Goal: Task Accomplishment & Management: Complete application form

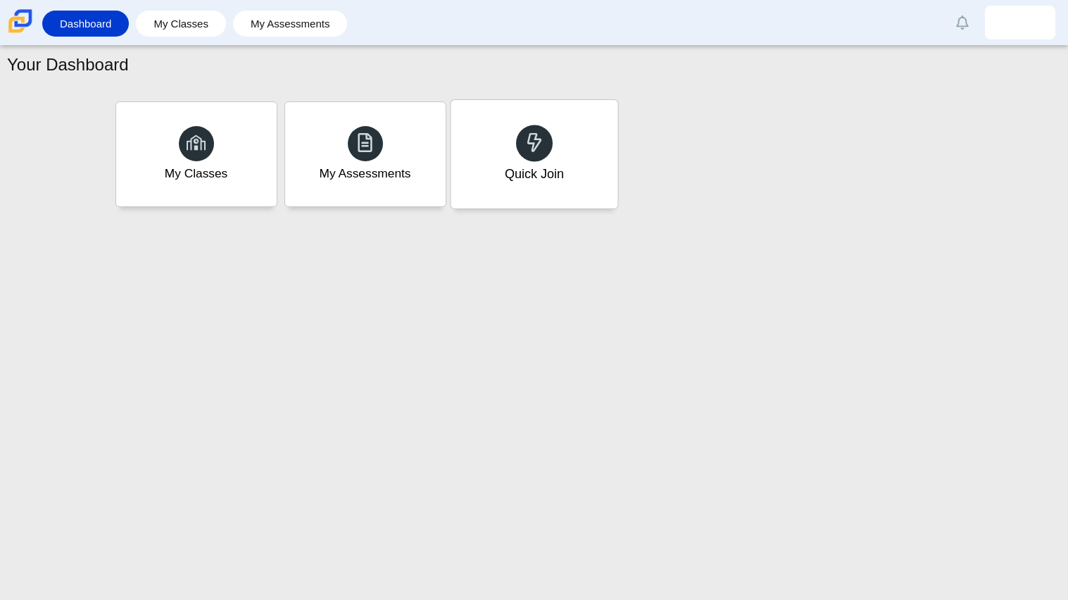
click at [522, 168] on div "Quick Join" at bounding box center [533, 174] width 59 height 18
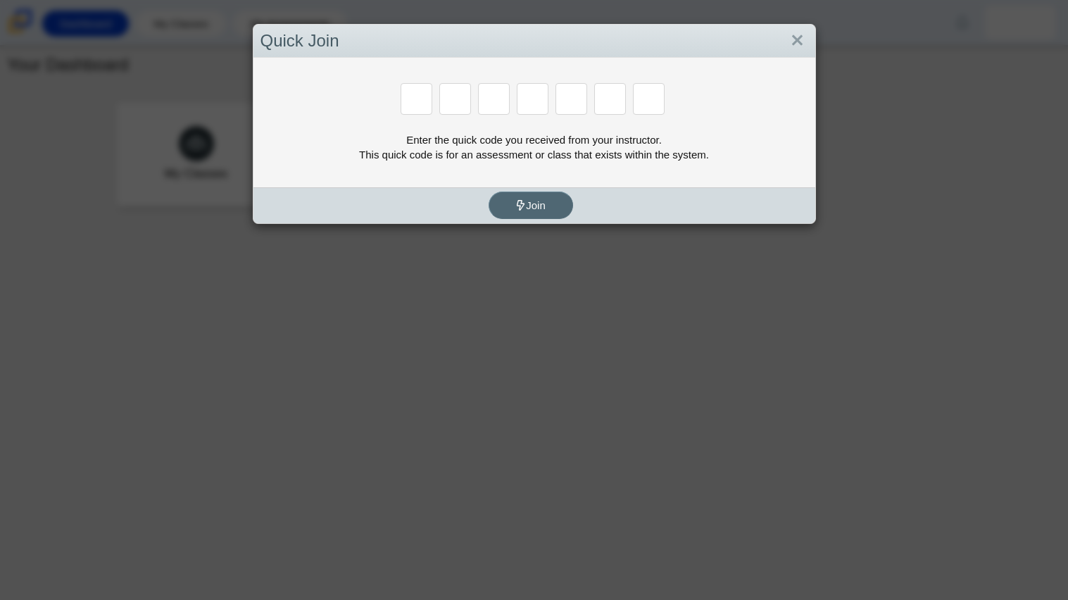
click at [541, 205] on span "Join" at bounding box center [530, 205] width 30 height 12
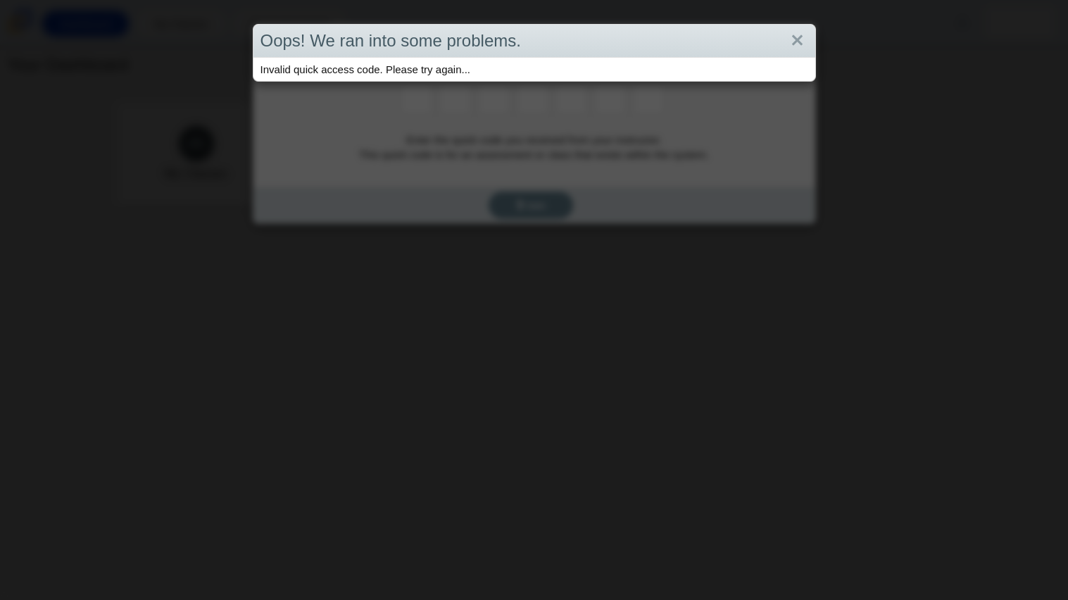
click at [786, 53] on div "Oops! We ran into some problems." at bounding box center [534, 41] width 562 height 33
click at [797, 37] on link "Close" at bounding box center [797, 41] width 22 height 24
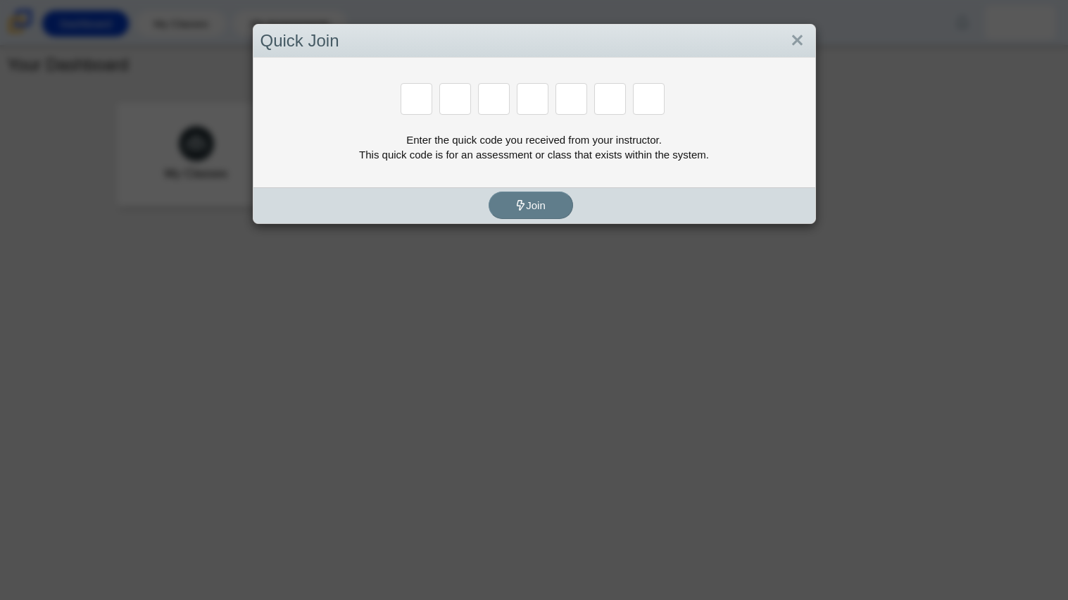
click at [434, 96] on div at bounding box center [418, 100] width 34 height 34
click at [423, 96] on input "Enter Access Code Digit 1" at bounding box center [417, 99] width 32 height 32
type input "b"
type input "w"
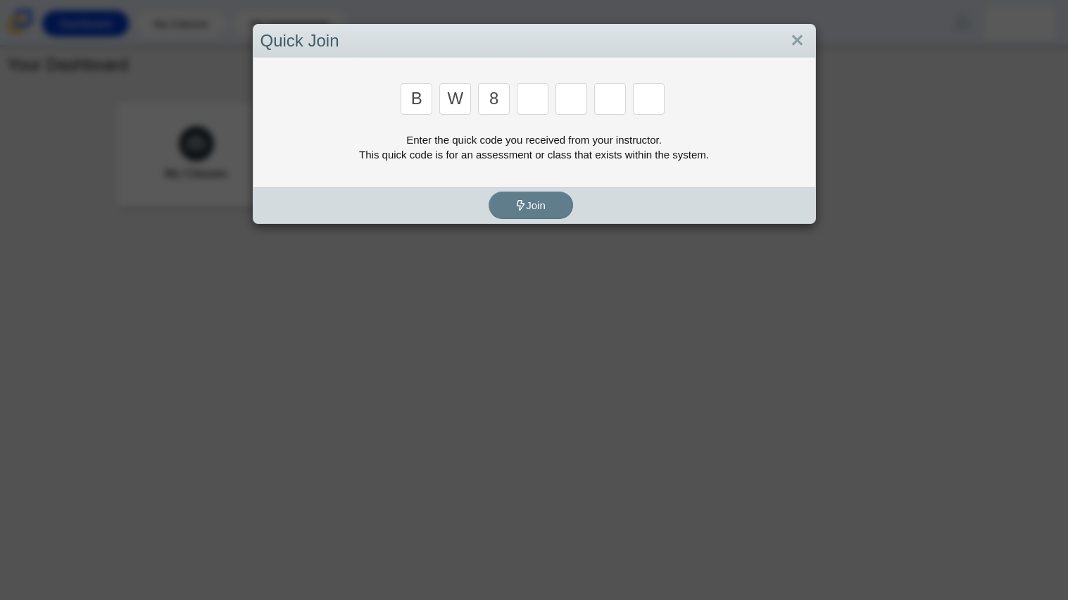
type input "8"
type input "w"
type input "z"
type input "m"
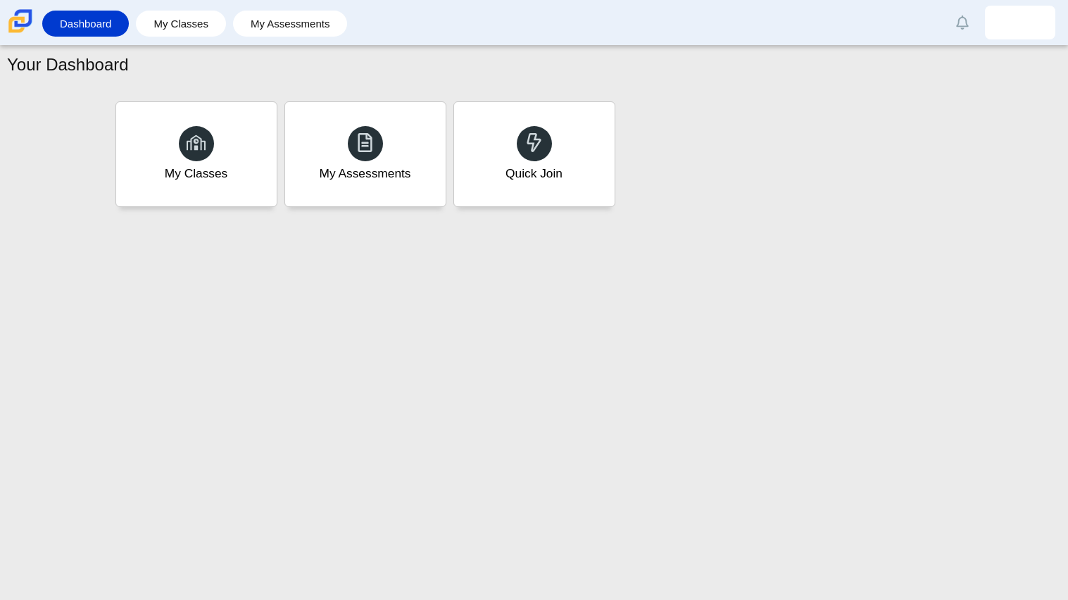
type input "v"
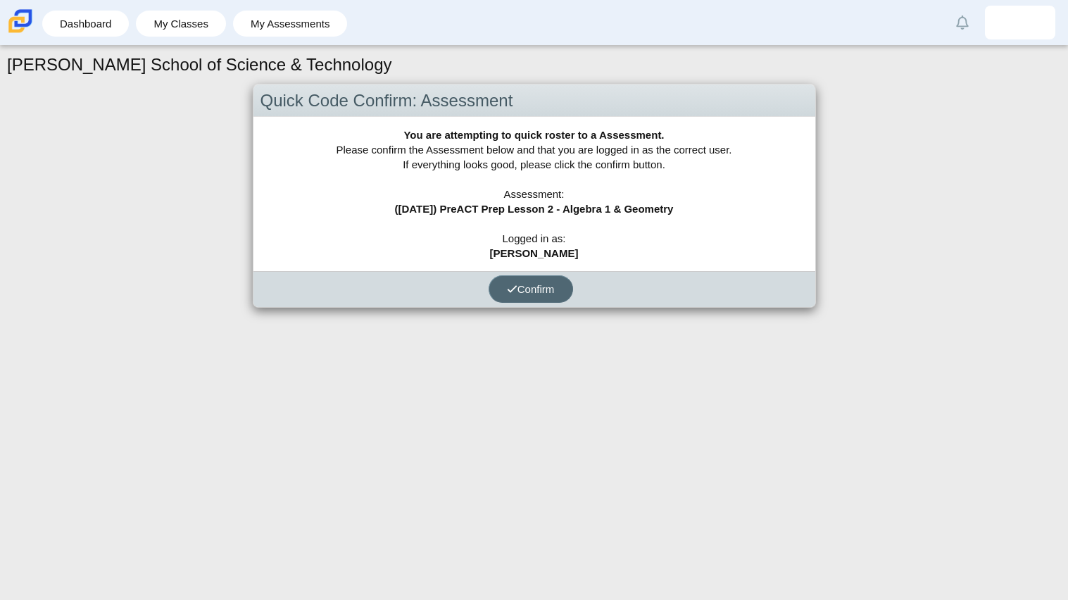
click at [555, 287] on span "Confirm" at bounding box center [531, 289] width 48 height 12
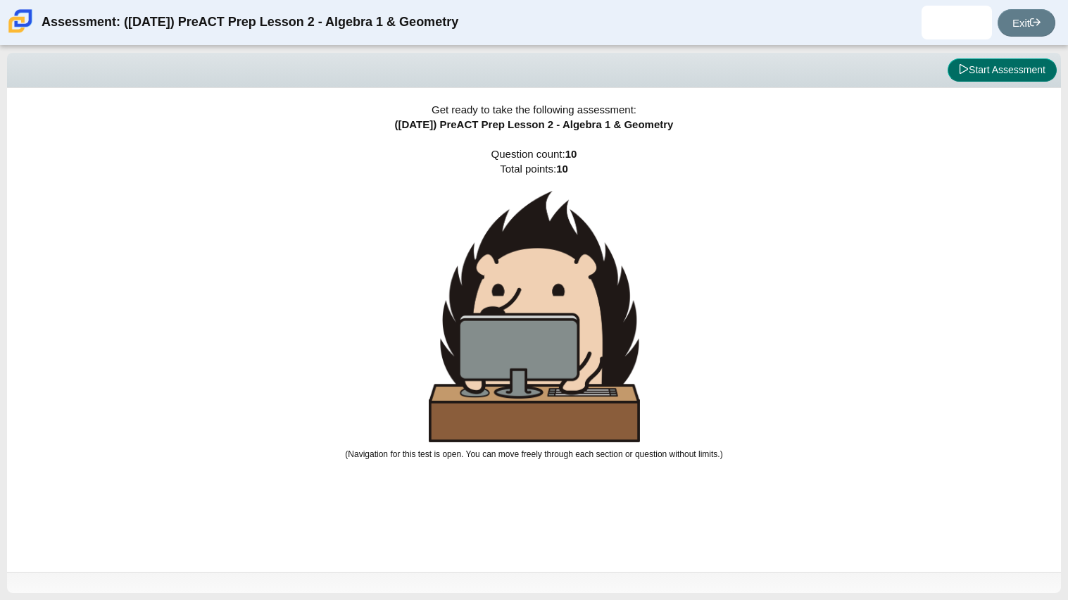
click at [987, 65] on button "Start Assessment" at bounding box center [1002, 70] width 109 height 24
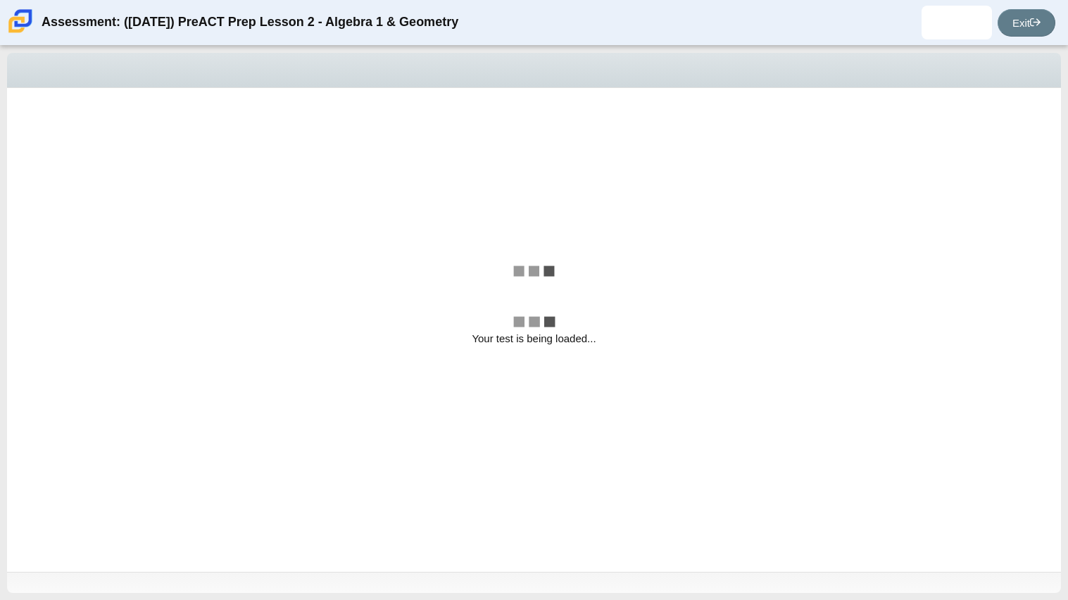
select select "bbf5d072-3e0b-44c4-9a12-6e7c9033f65b"
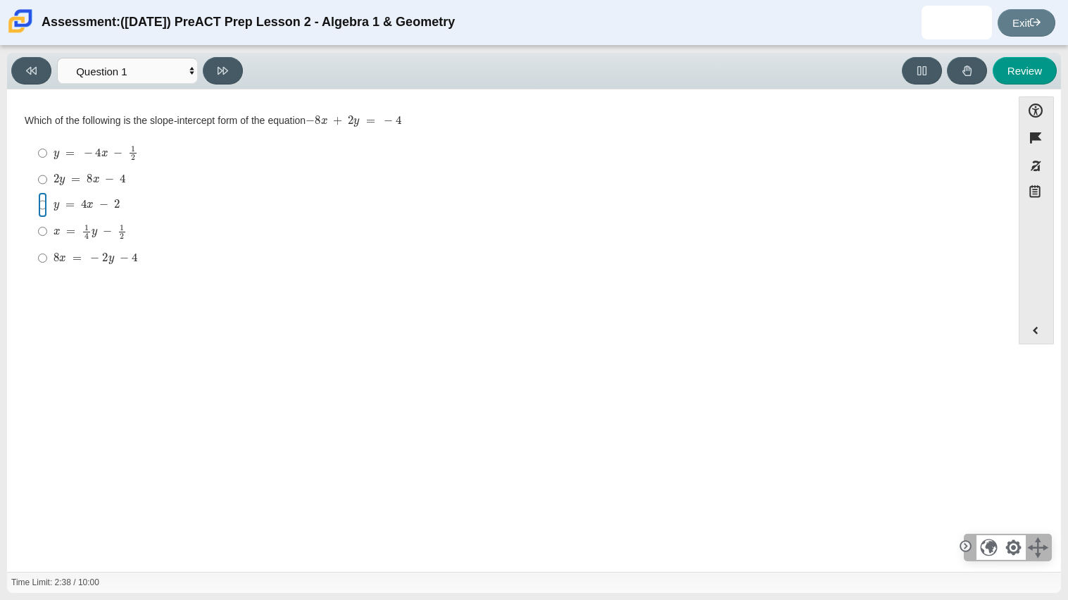
click at [40, 206] on input "y = 4 x − 2 y = 4 x − 2" at bounding box center [42, 204] width 9 height 25
radio input "true"
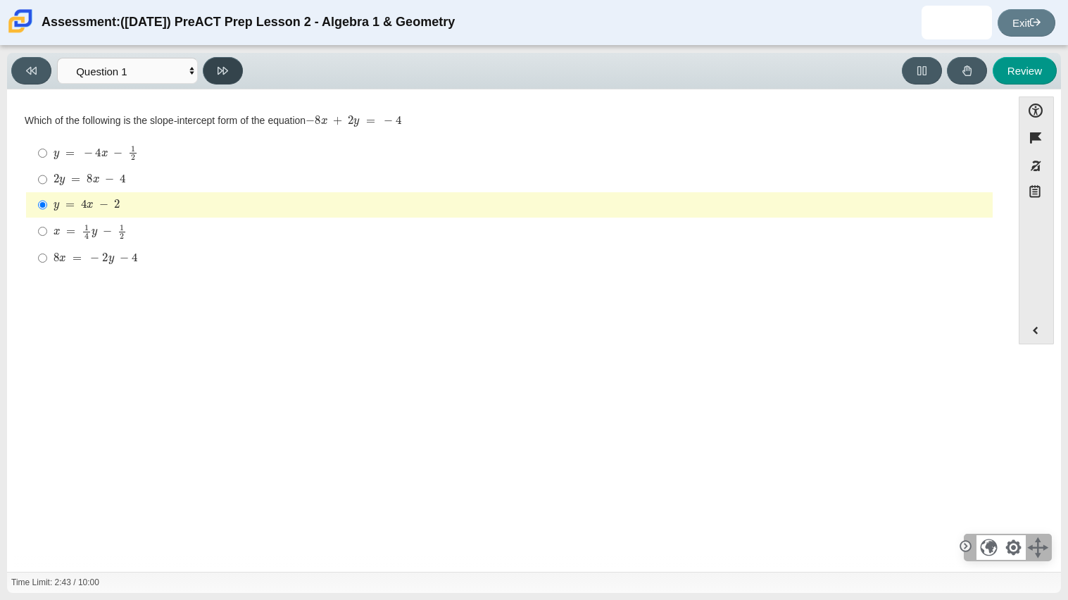
click at [236, 62] on button at bounding box center [223, 70] width 40 height 27
select select "ed62e223-81bd-4cbf-ab48-ab975844bd1f"
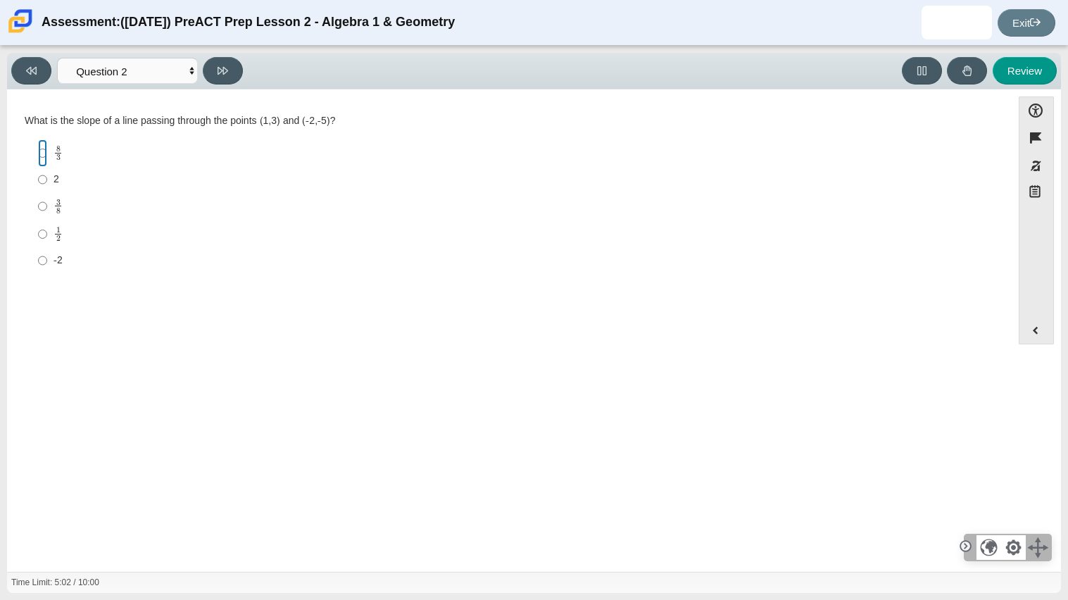
click at [38, 157] on input "8 3 8 thirds" at bounding box center [42, 152] width 9 height 27
radio input "true"
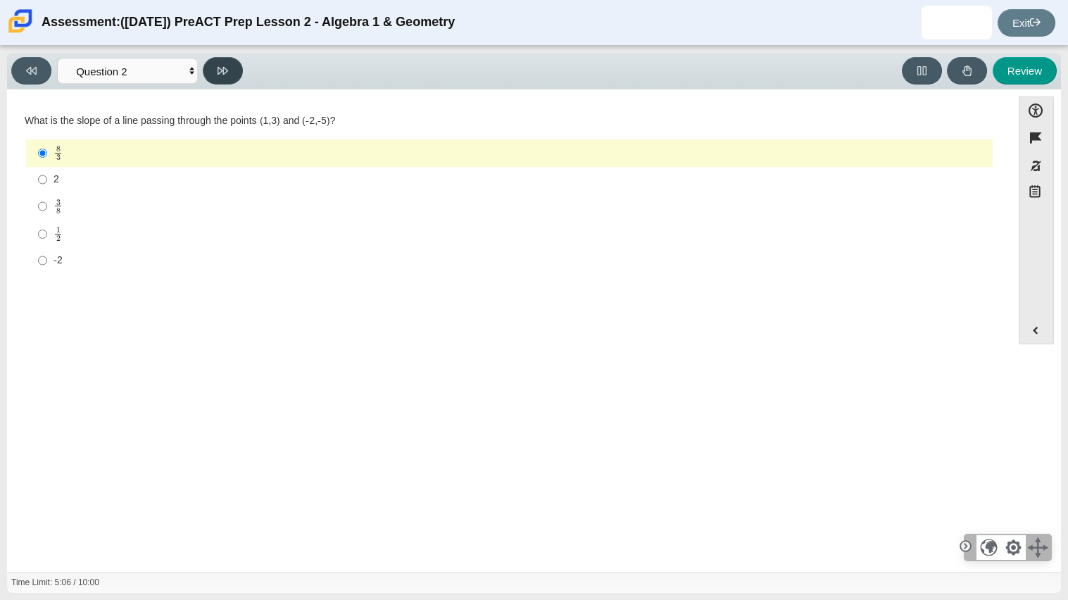
click at [225, 73] on icon at bounding box center [223, 70] width 11 height 11
select select "97f4f5fa-a52e-4fed-af51-565bfcdf47cb"
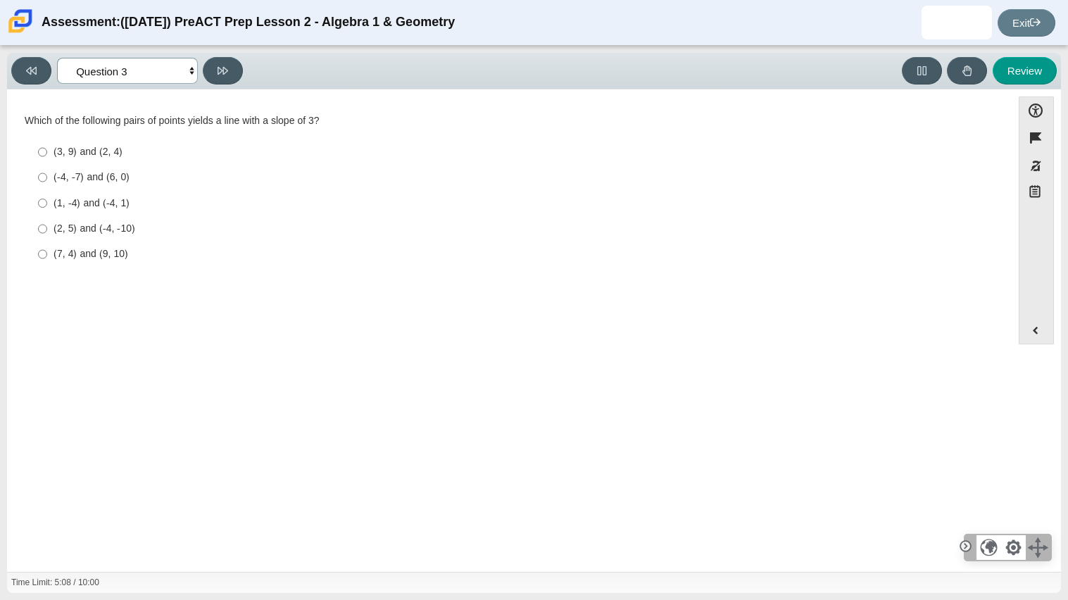
click at [169, 68] on select "Questions Question 1 Question 2 Question 3 Question 4 Question 5 Question 6 Que…" at bounding box center [127, 71] width 141 height 26
click at [379, 153] on div "(3, 9) and (2, 4)" at bounding box center [520, 152] width 933 height 14
click at [47, 153] on input "(3, 9) and (2, 4) (3, 9) and (2, 4)" at bounding box center [42, 151] width 9 height 25
radio input "true"
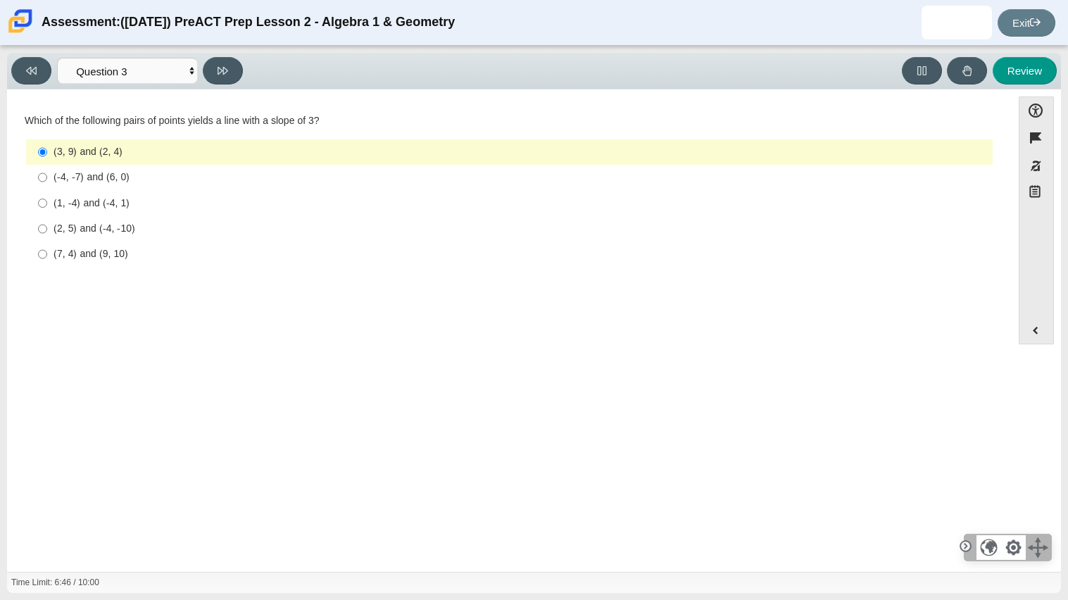
click at [87, 200] on div "(1, -4) and (-4, 1)" at bounding box center [520, 203] width 933 height 14
click at [47, 200] on input "(1, -4) and (-4, 1) (1, -4) and (-4, 1)" at bounding box center [42, 202] width 9 height 25
radio input "true"
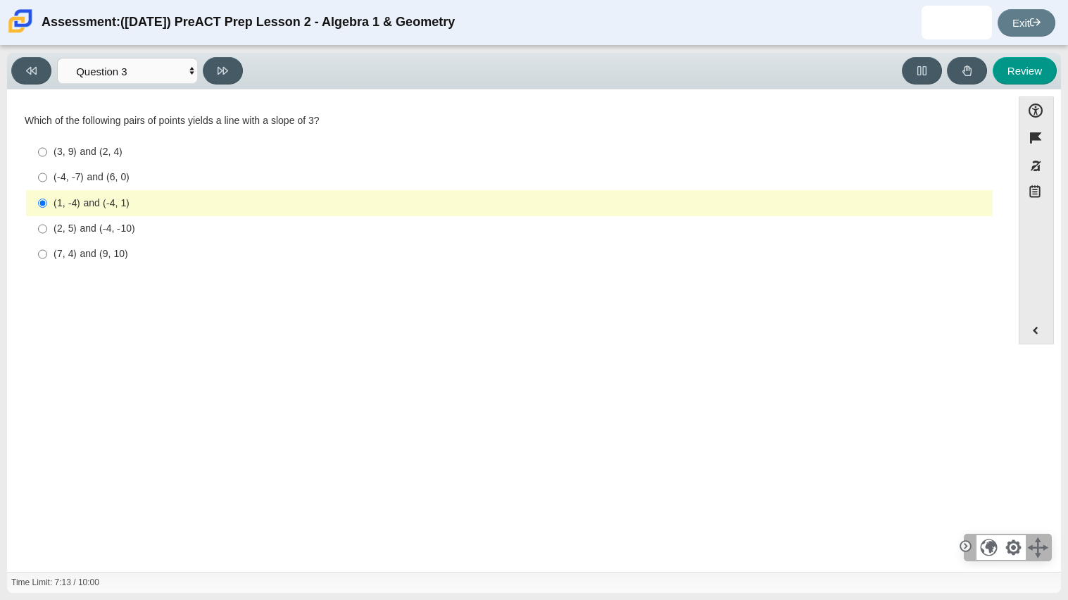
click at [62, 254] on div "(7, 4) and (9, 10)" at bounding box center [520, 254] width 933 height 14
click at [47, 254] on input "(7, 4) and (9, 10) (7, 4) and (9, 10)" at bounding box center [42, 253] width 9 height 25
radio input "true"
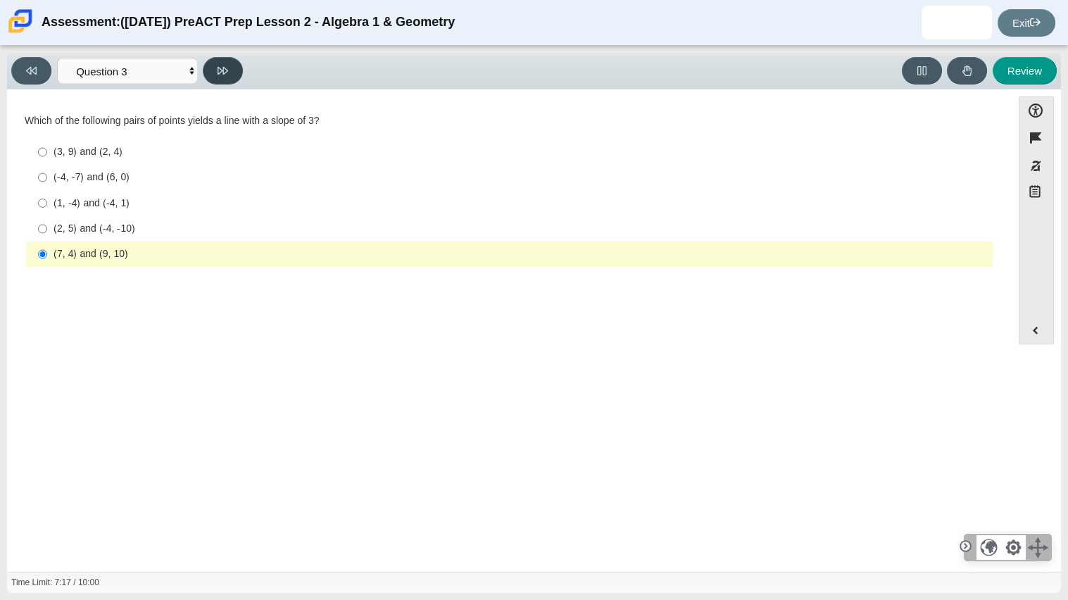
click at [213, 65] on button at bounding box center [223, 70] width 40 height 27
select select "89427bb7-e313-4f00-988f-8b8255897029"
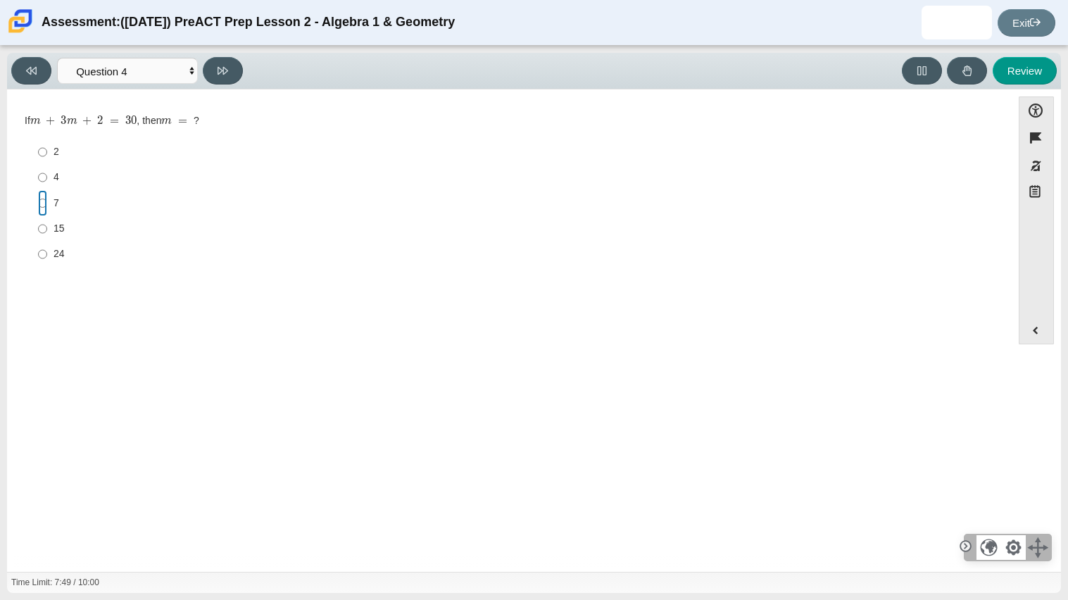
click at [42, 203] on input "7 7" at bounding box center [42, 202] width 9 height 25
radio input "true"
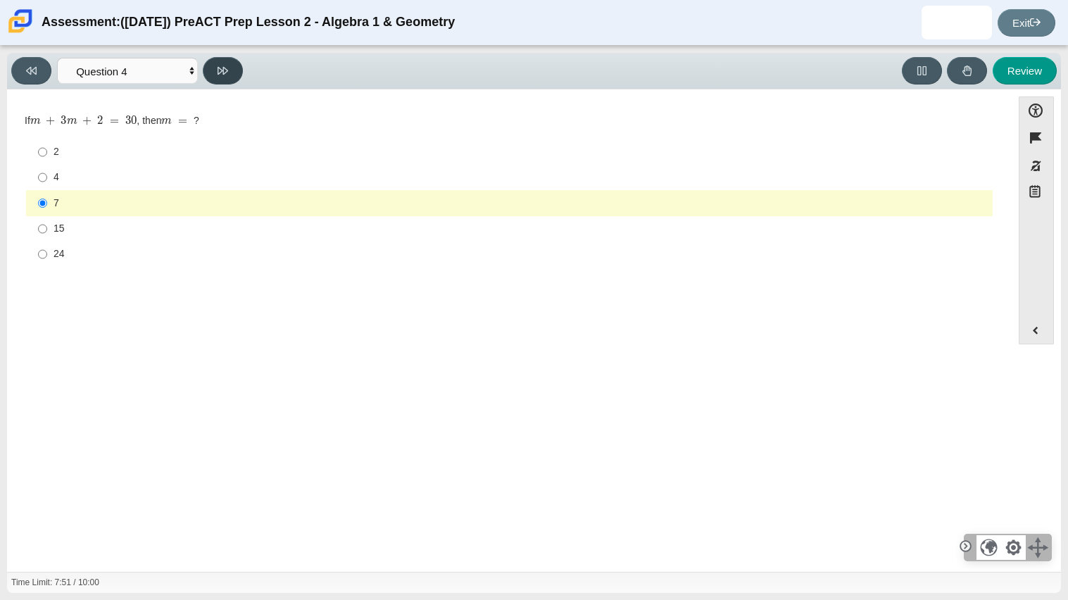
click at [231, 77] on button at bounding box center [223, 70] width 40 height 27
select select "489dcffd-4e6a-49cf-a9d6-ad1d4a911a4e"
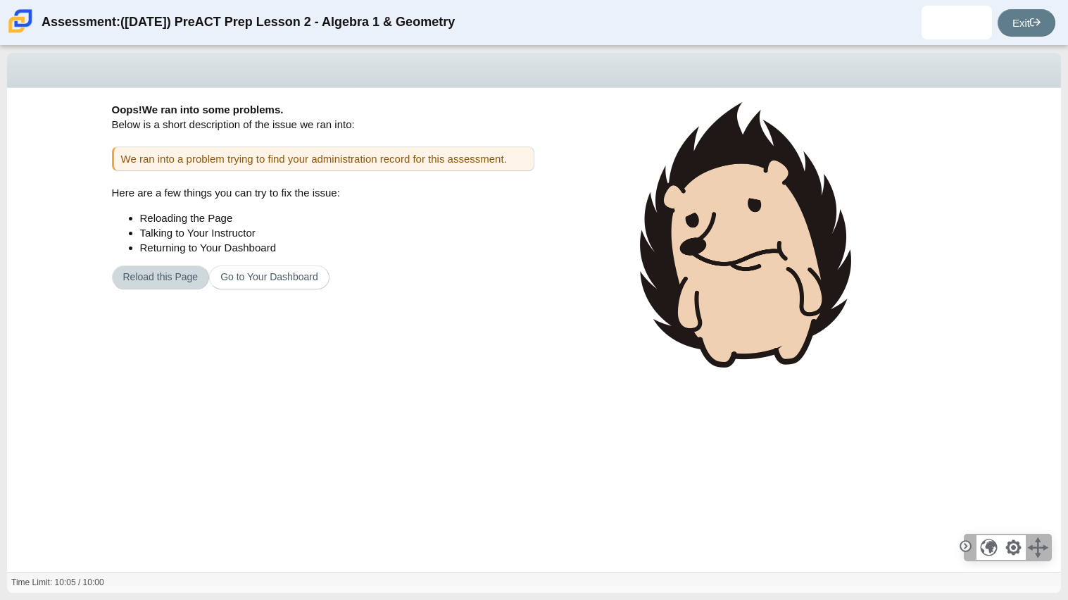
click at [163, 278] on button "Reload this Page" at bounding box center [161, 277] width 98 height 24
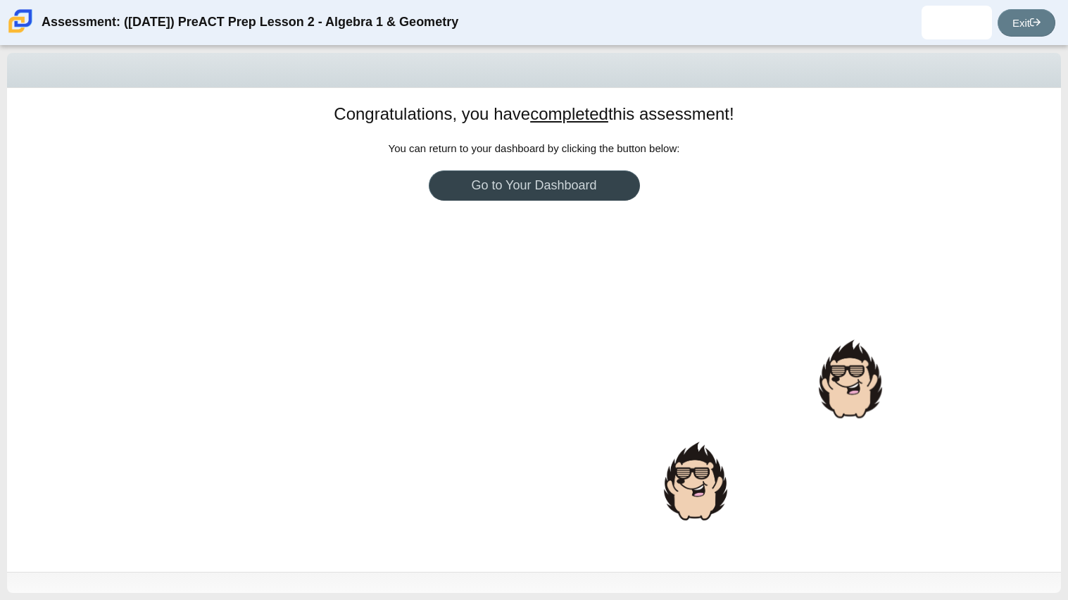
click at [527, 187] on link "Go to Your Dashboard" at bounding box center [534, 185] width 211 height 30
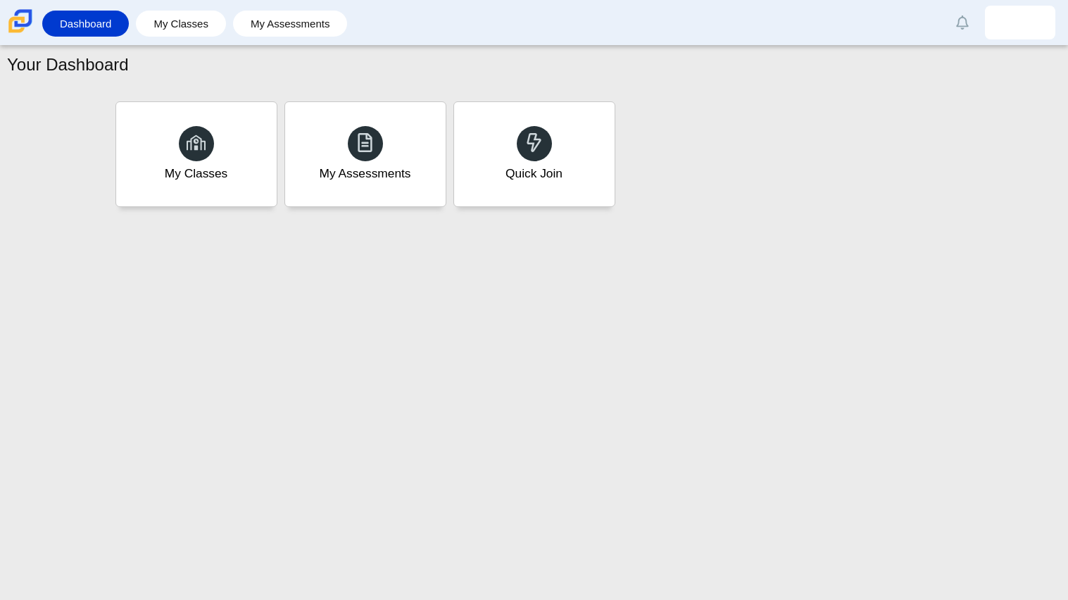
click at [527, 187] on div "Quick Join" at bounding box center [534, 154] width 161 height 104
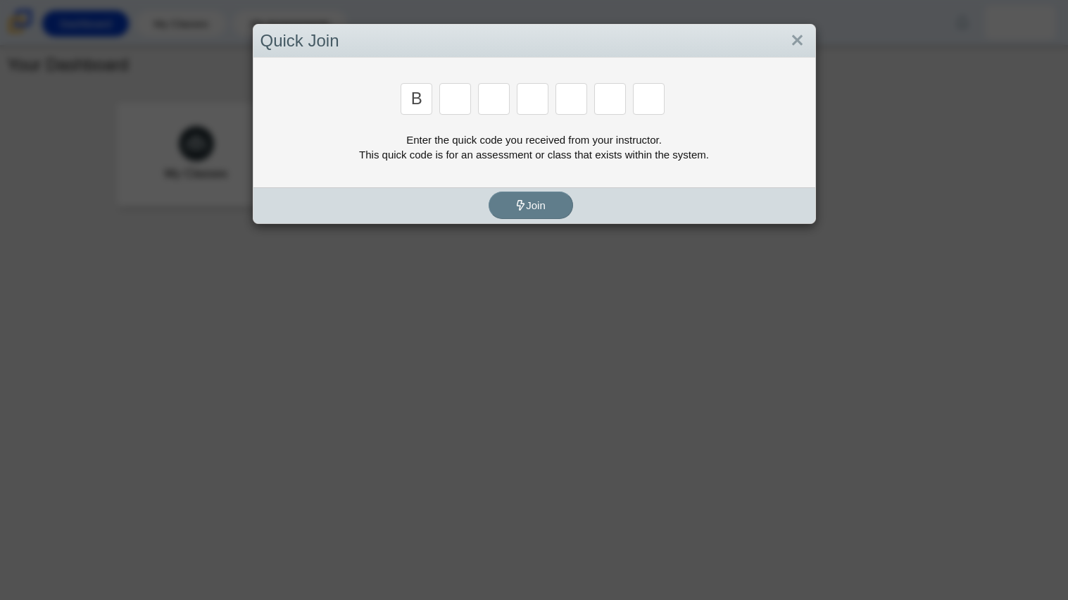
type input "b"
type input "w"
type input "8"
type input "w"
type input "z"
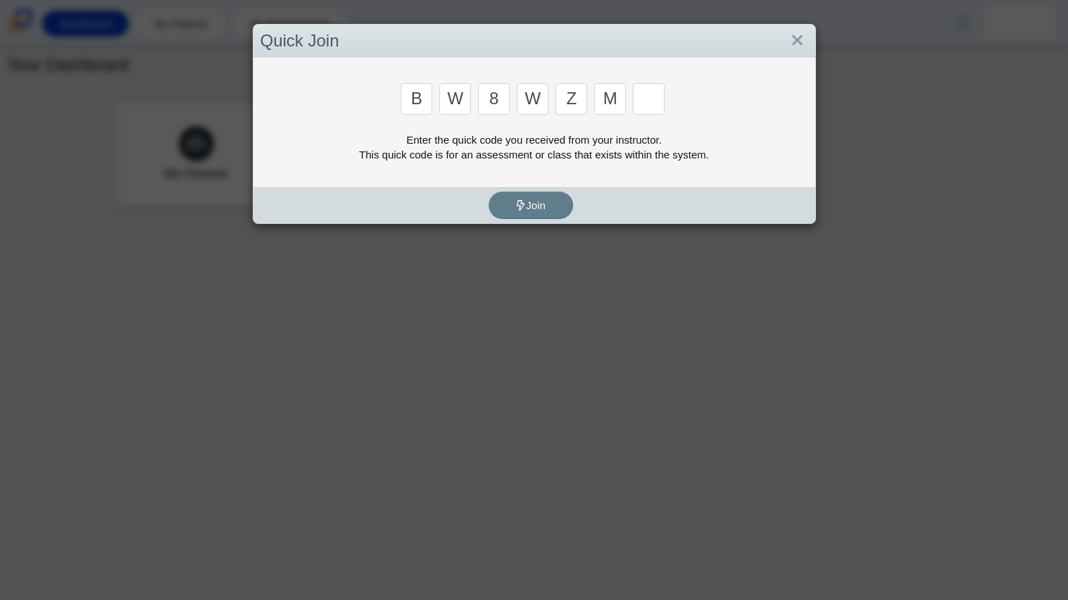
type input "m"
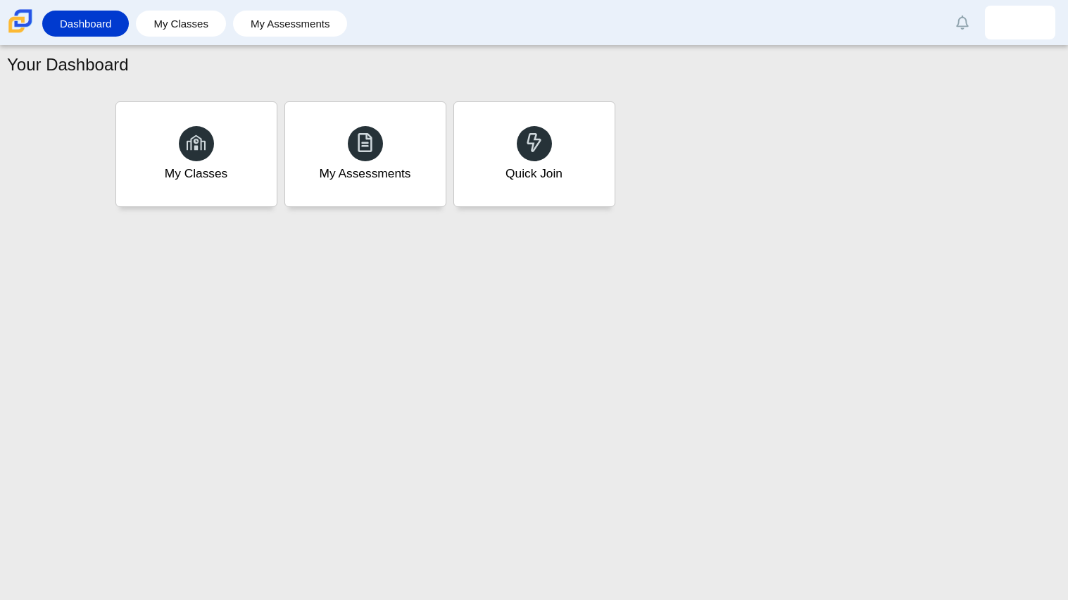
type input "v"
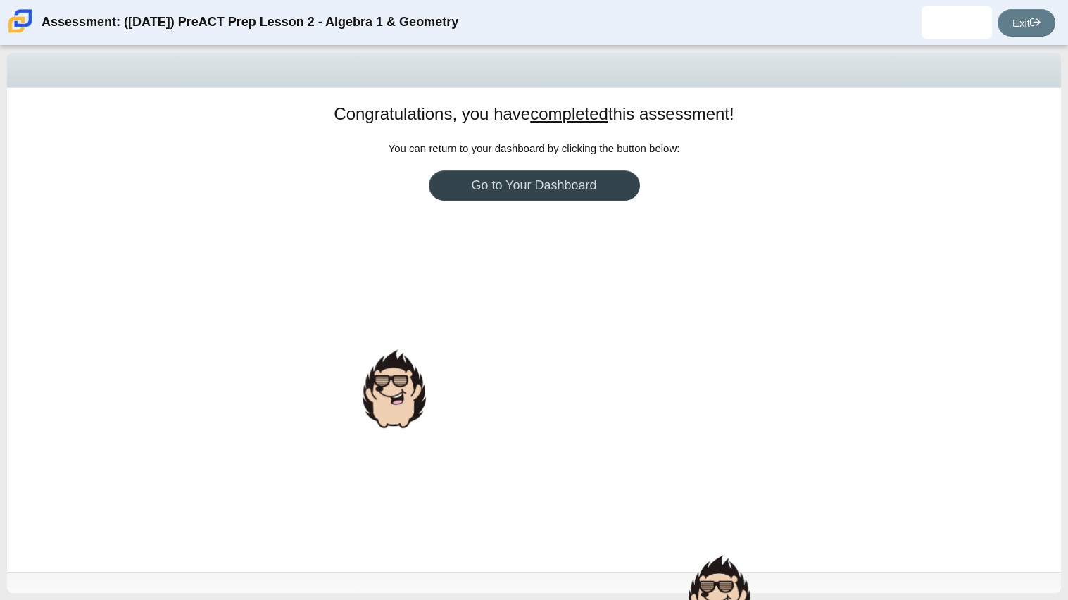
click at [495, 184] on link "Go to Your Dashboard" at bounding box center [534, 185] width 211 height 30
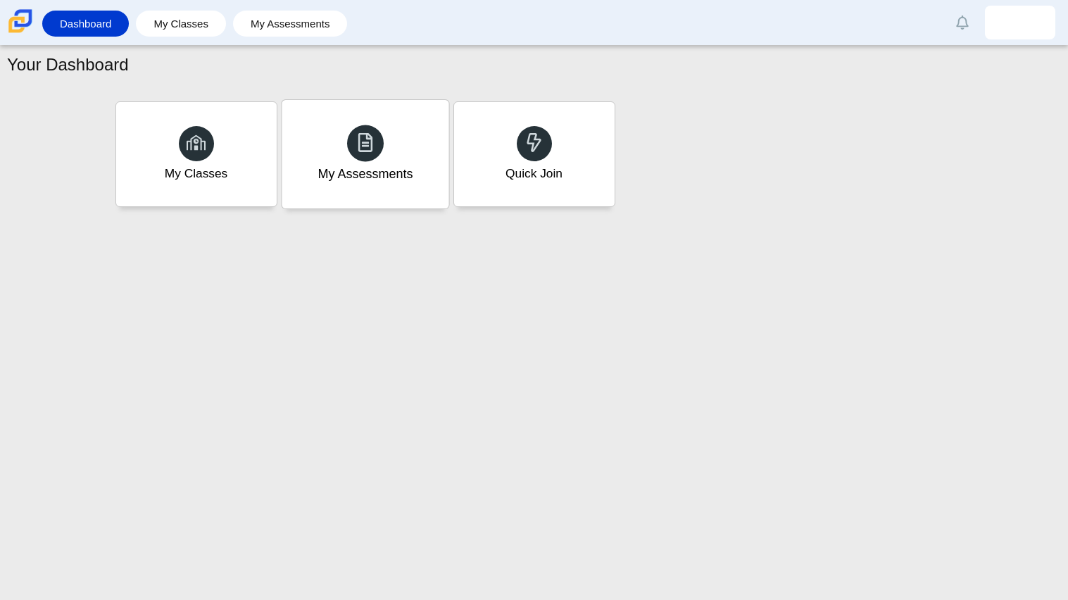
click at [344, 180] on div "My Assessments" at bounding box center [364, 174] width 95 height 18
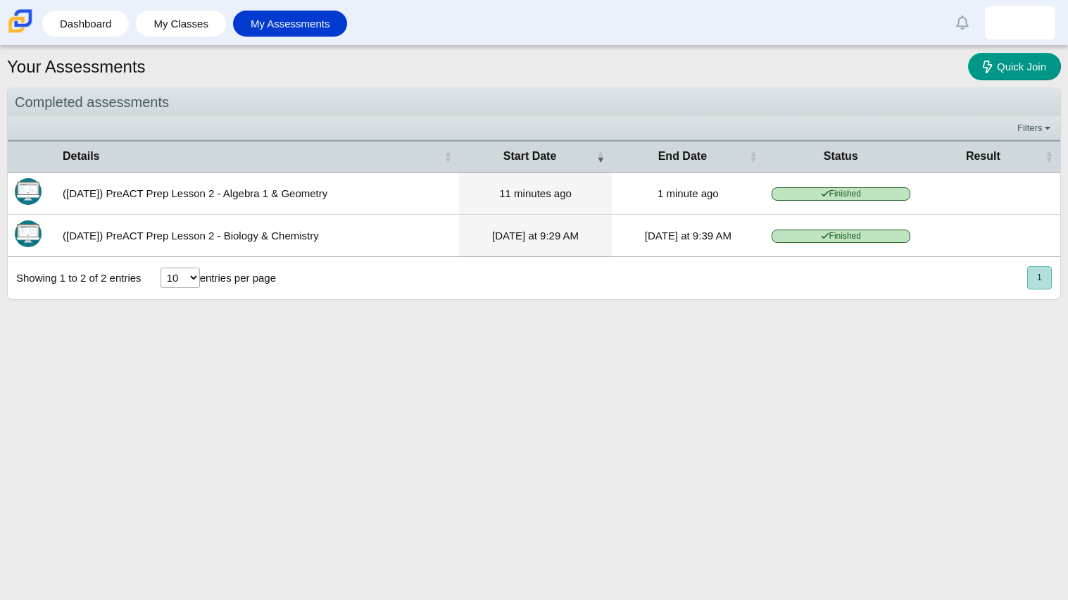
click at [819, 187] on span "Finished" at bounding box center [841, 193] width 139 height 13
click at [40, 201] on div "Itembank" at bounding box center [29, 205] width 42 height 19
click at [36, 192] on img "Itembank" at bounding box center [28, 191] width 27 height 27
click at [86, 193] on td "([DATE]) PreACT Prep Lesson 2 - Algebra 1 & Geometry" at bounding box center [257, 193] width 403 height 42
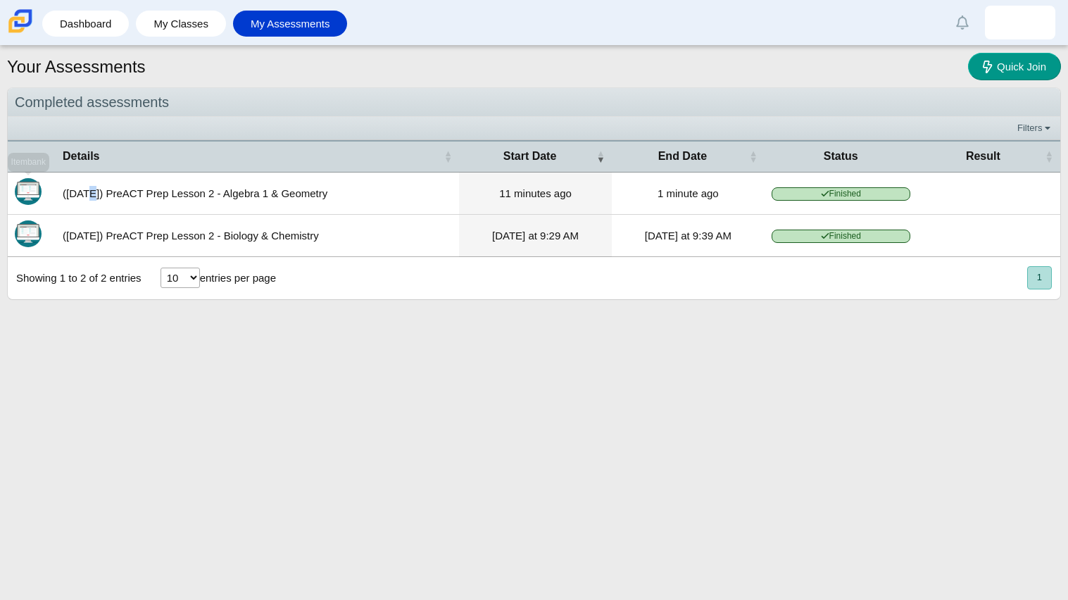
click at [86, 193] on td "([DATE]) PreACT Prep Lesson 2 - Algebra 1 & Geometry" at bounding box center [257, 193] width 403 height 42
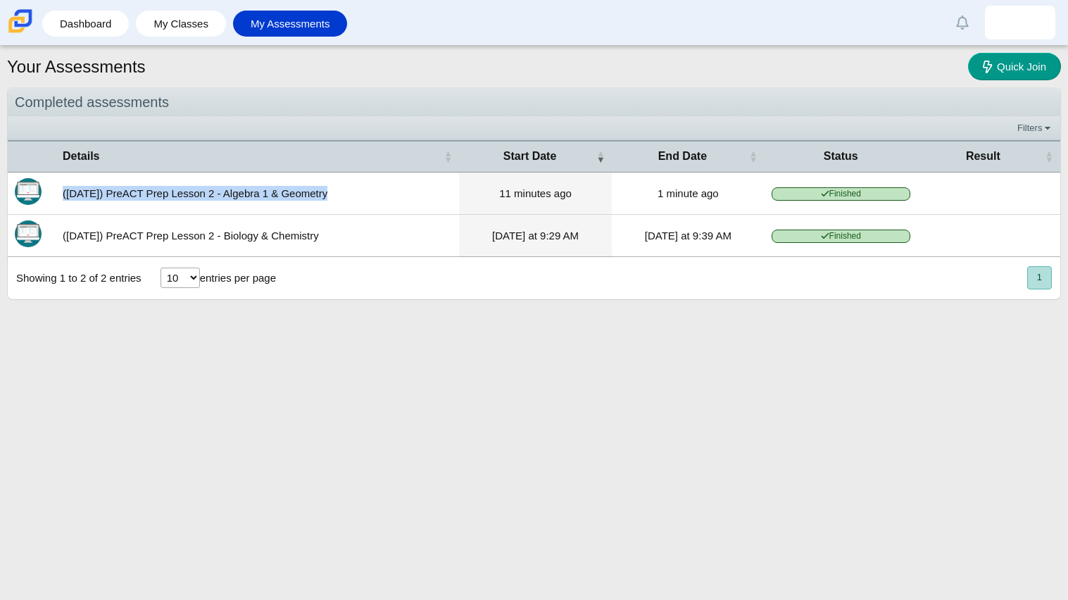
click at [86, 193] on td "([DATE]) PreACT Prep Lesson 2 - Algebra 1 & Geometry" at bounding box center [257, 193] width 403 height 42
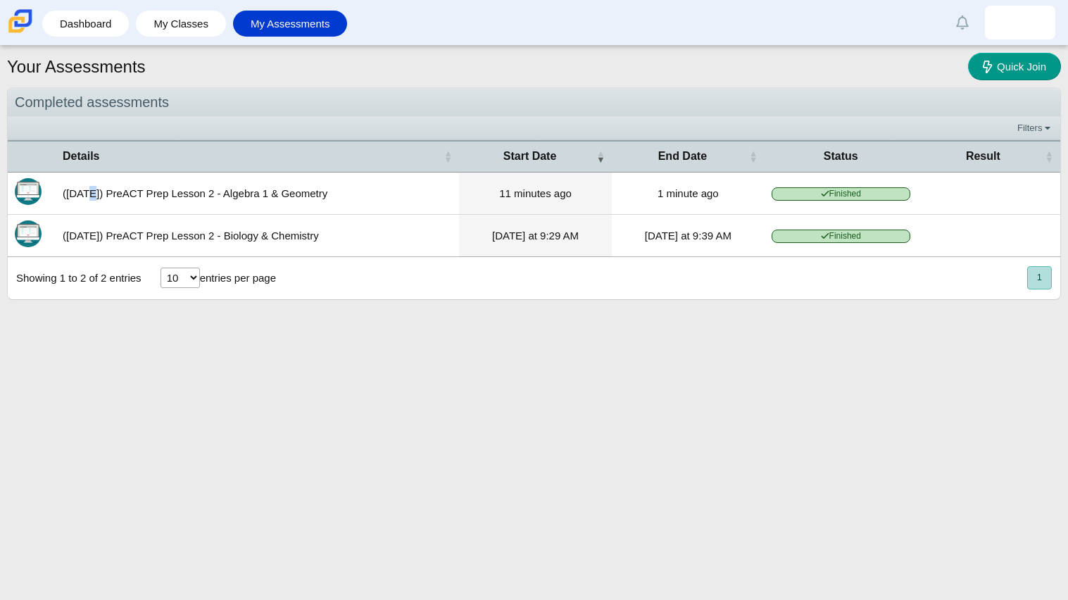
click at [86, 193] on td "([DATE]) PreACT Prep Lesson 2 - Algebra 1 & Geometry" at bounding box center [257, 193] width 403 height 42
click at [84, 187] on td "([DATE]) PreACT Prep Lesson 2 - Algebra 1 & Geometry" at bounding box center [257, 193] width 403 height 42
